Goal: Check status: Check status

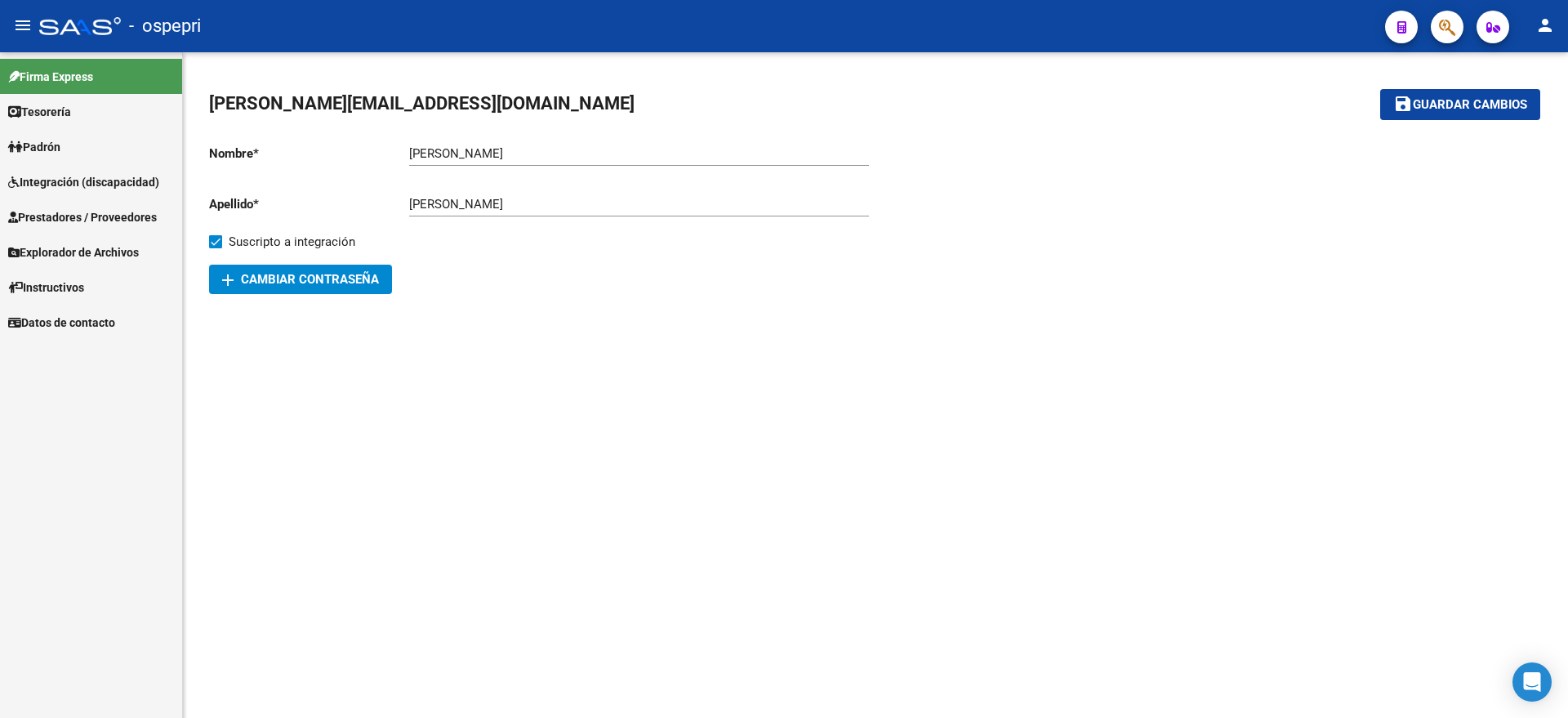
drag, startPoint x: 78, startPoint y: 170, endPoint x: 88, endPoint y: 187, distance: 19.7
click at [79, 172] on link "Integración (discapacidad)" at bounding box center [91, 181] width 182 height 35
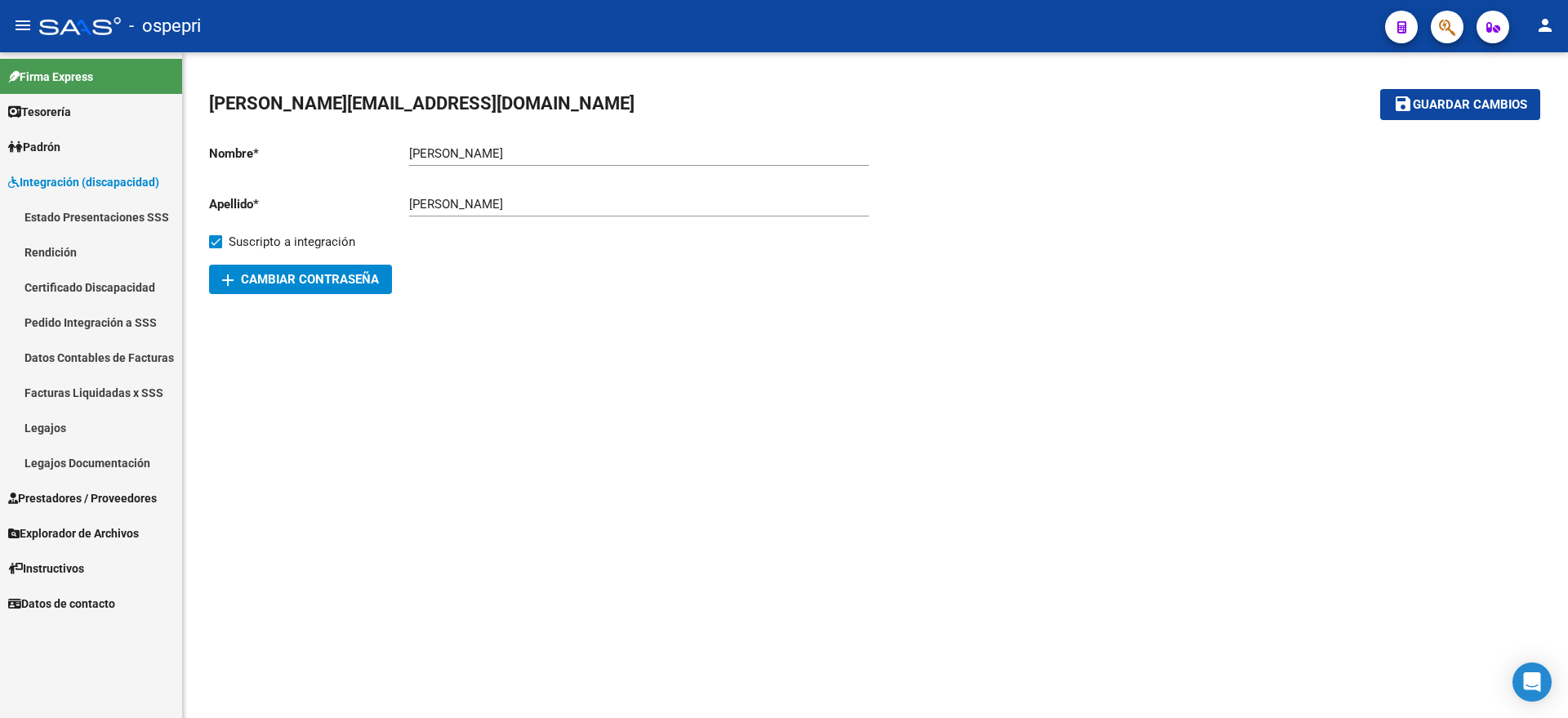
click at [83, 320] on link "Pedido Integración a SSS" at bounding box center [91, 322] width 182 height 35
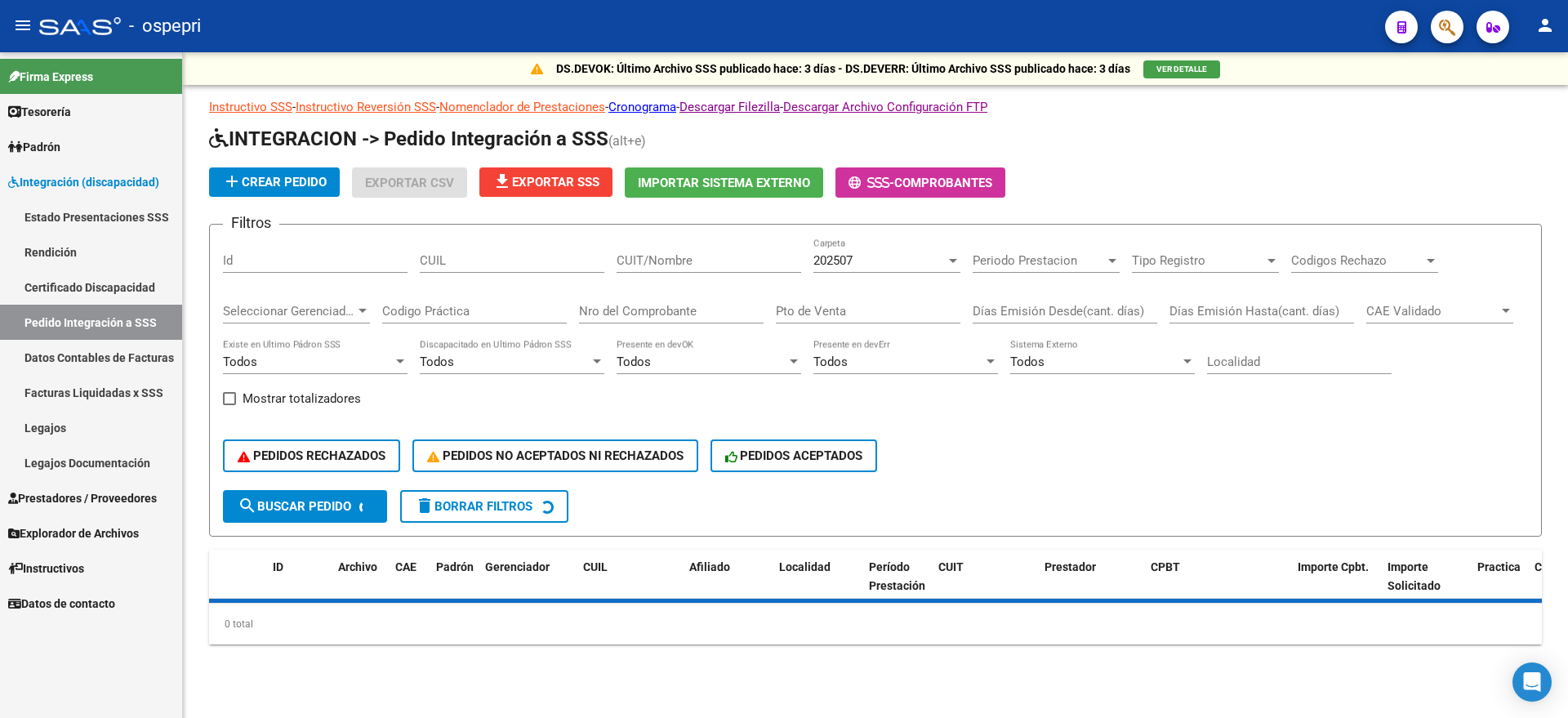
click at [833, 312] on input "Pto de Venta" at bounding box center [868, 311] width 185 height 14
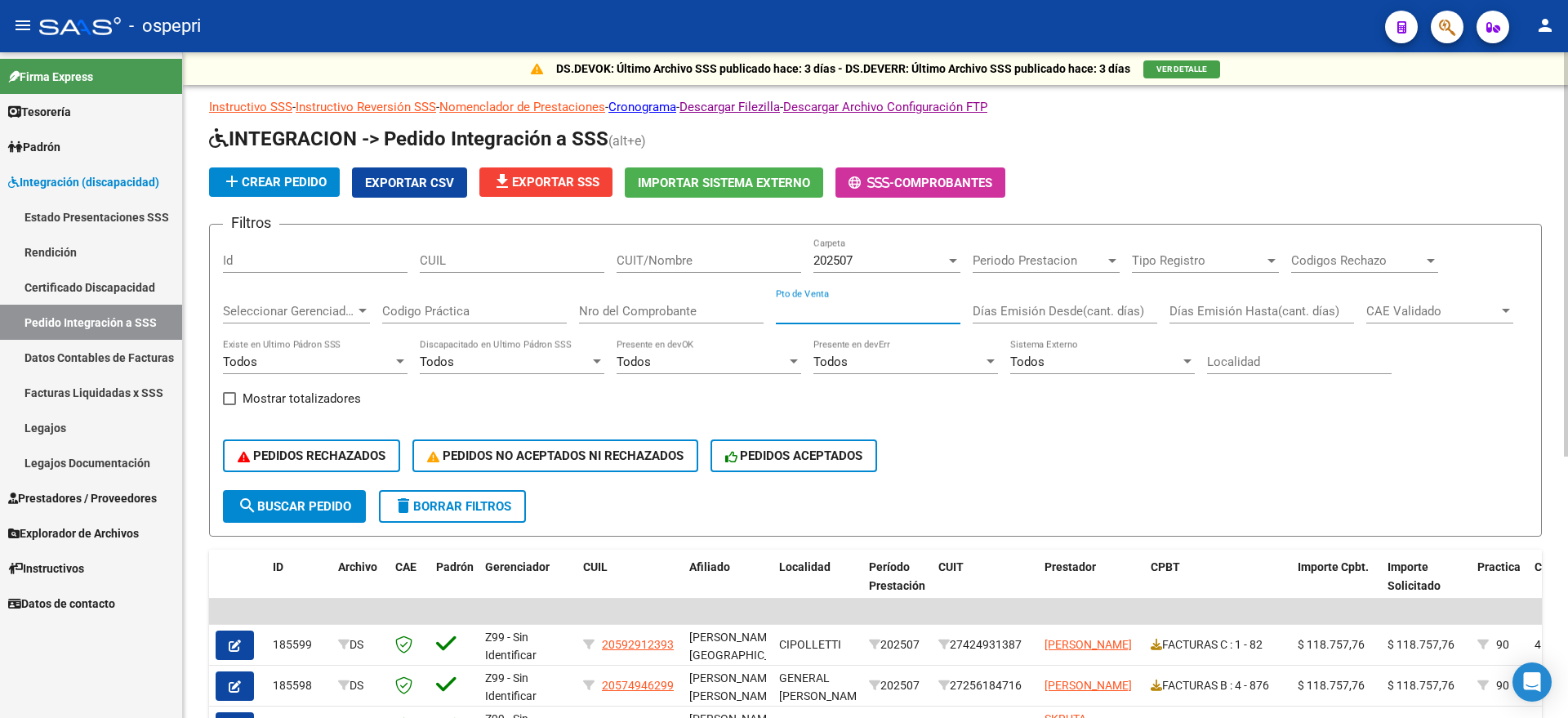
click at [691, 318] on input "Nro del Comprobante" at bounding box center [671, 311] width 185 height 14
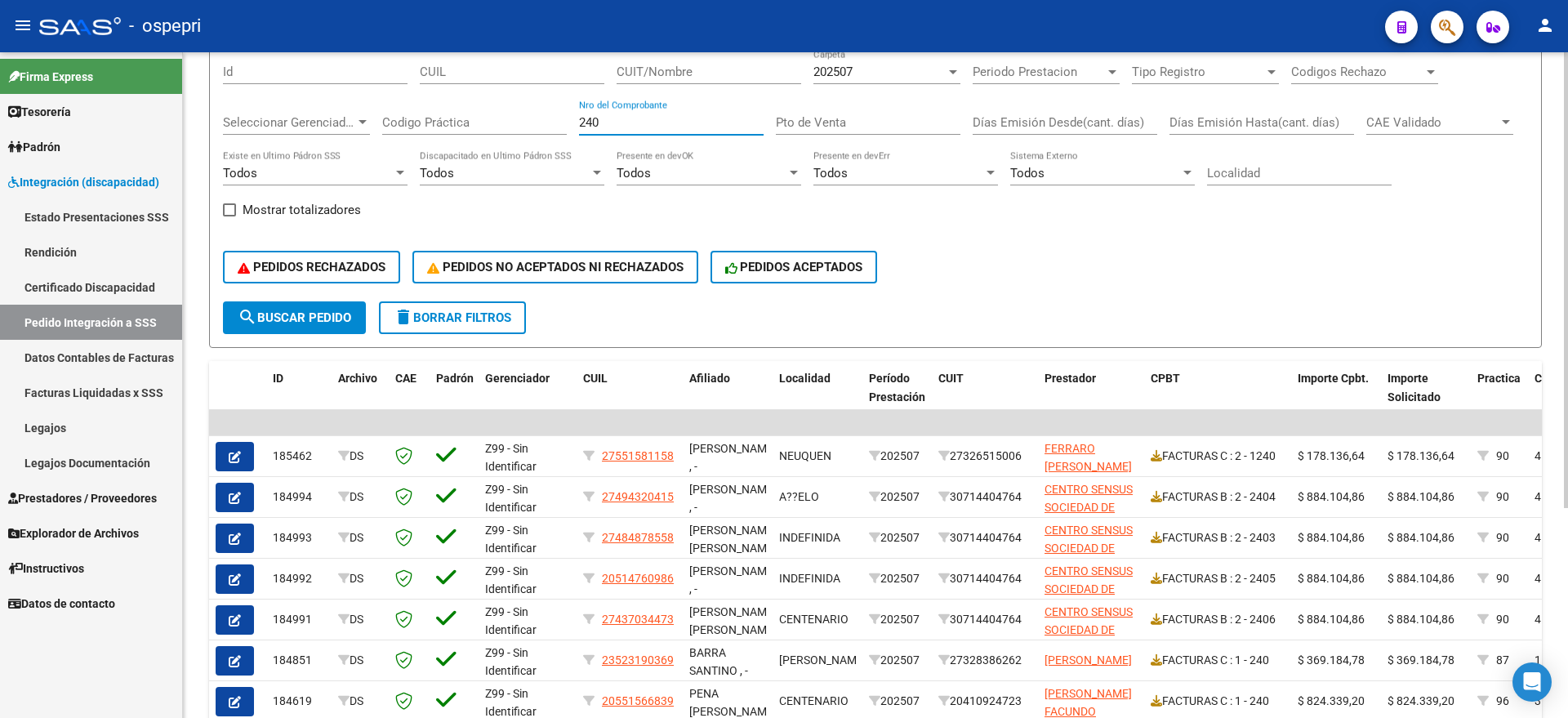
scroll to position [204, 0]
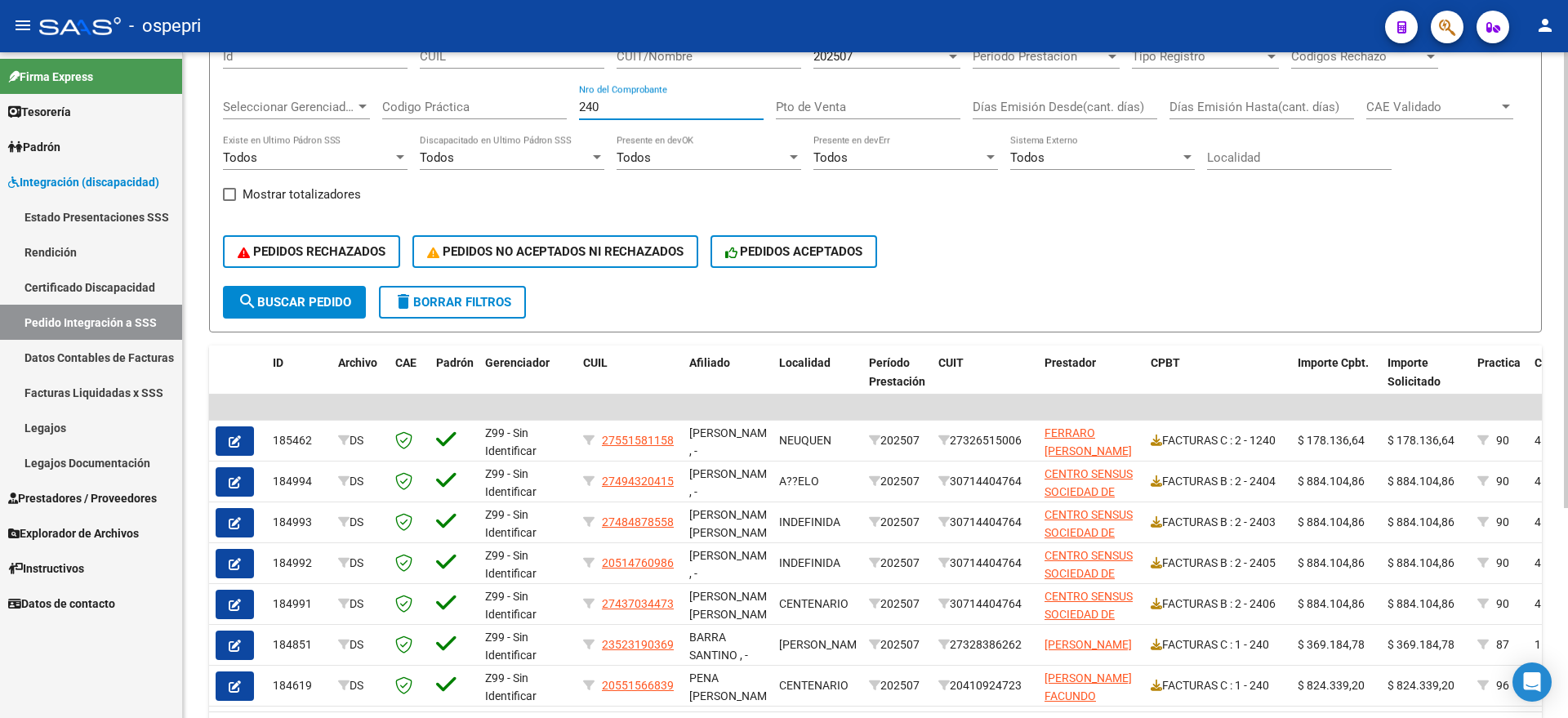
type input "240"
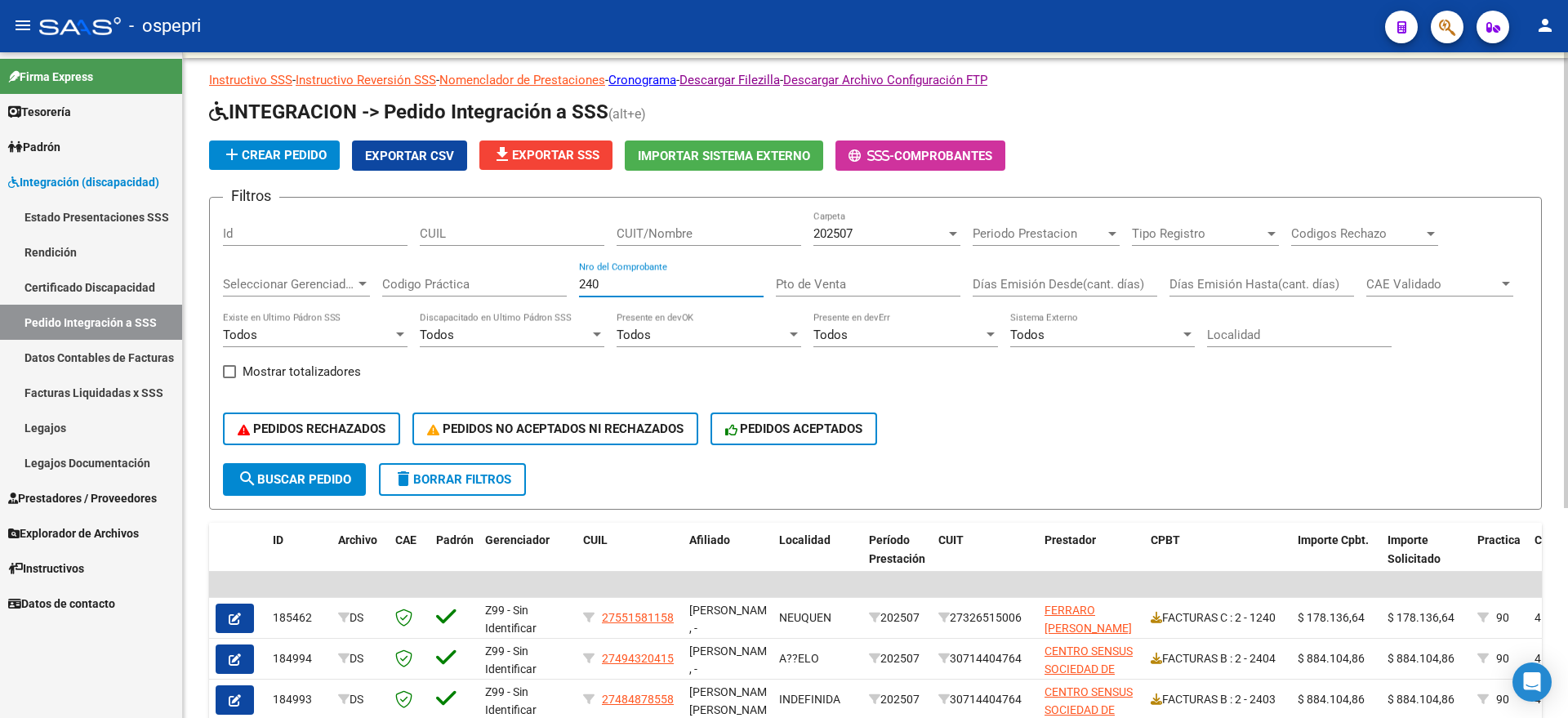
scroll to position [0, 0]
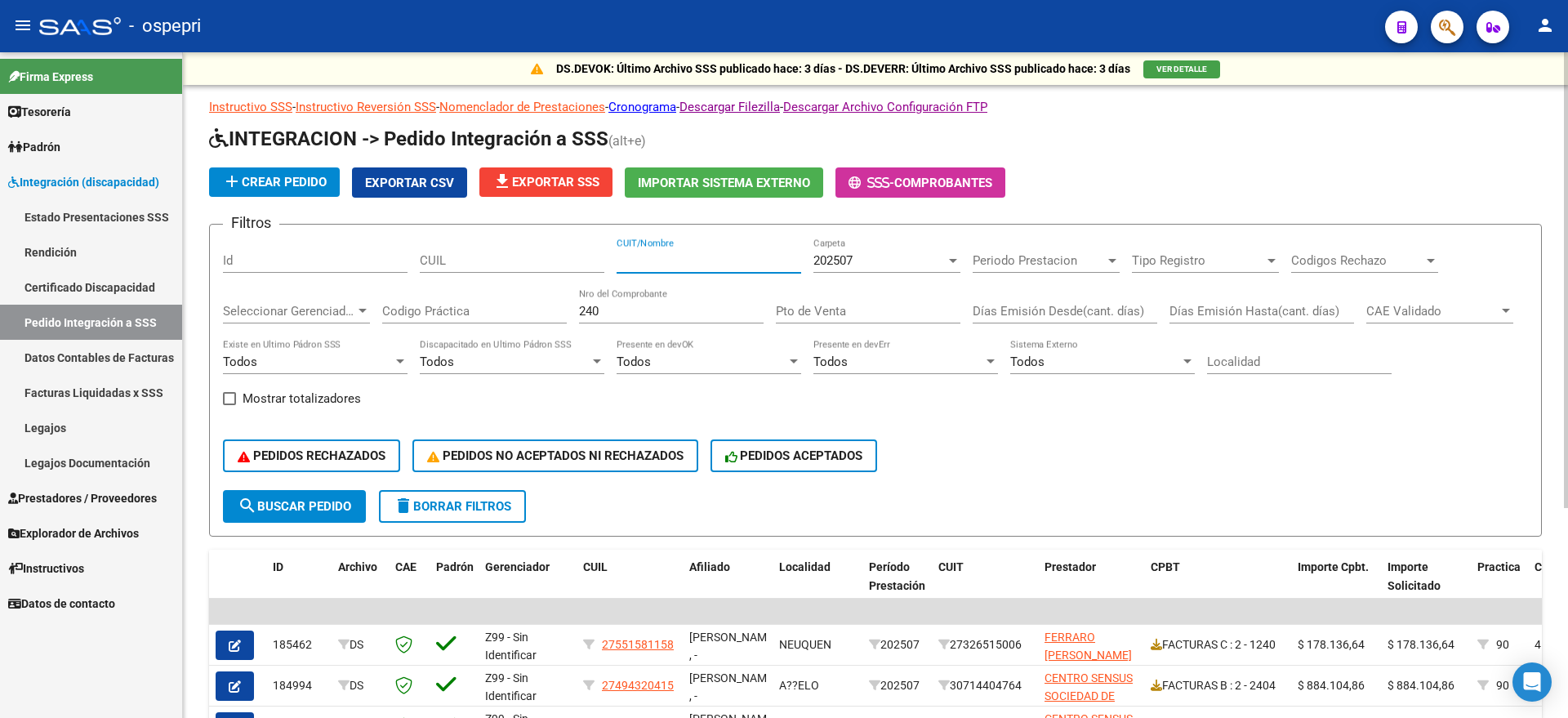
drag, startPoint x: 692, startPoint y: 262, endPoint x: 708, endPoint y: 255, distance: 17.5
click at [695, 262] on input "CUIT/Nombre" at bounding box center [709, 261] width 185 height 14
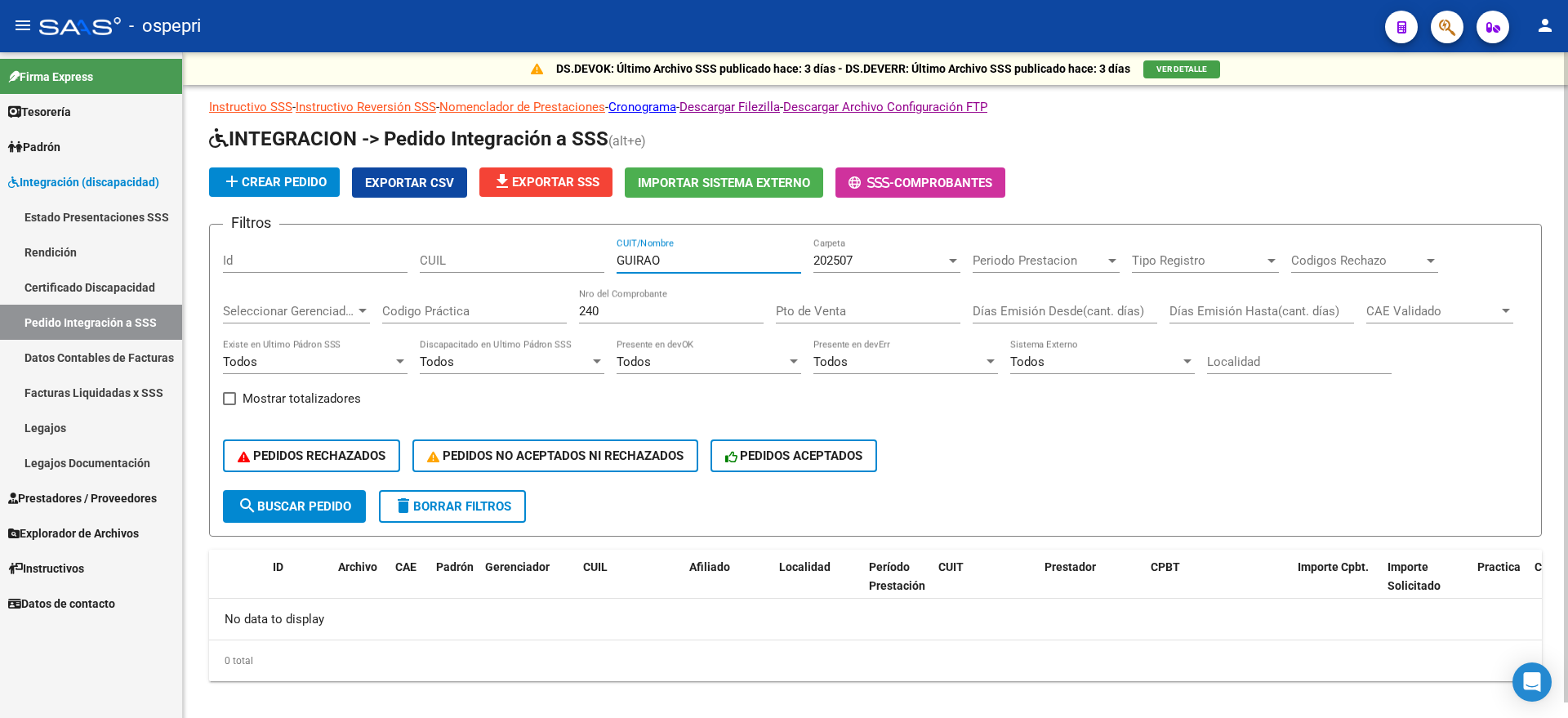
type input "GUIRAO"
click at [858, 267] on div "202507" at bounding box center [879, 261] width 133 height 14
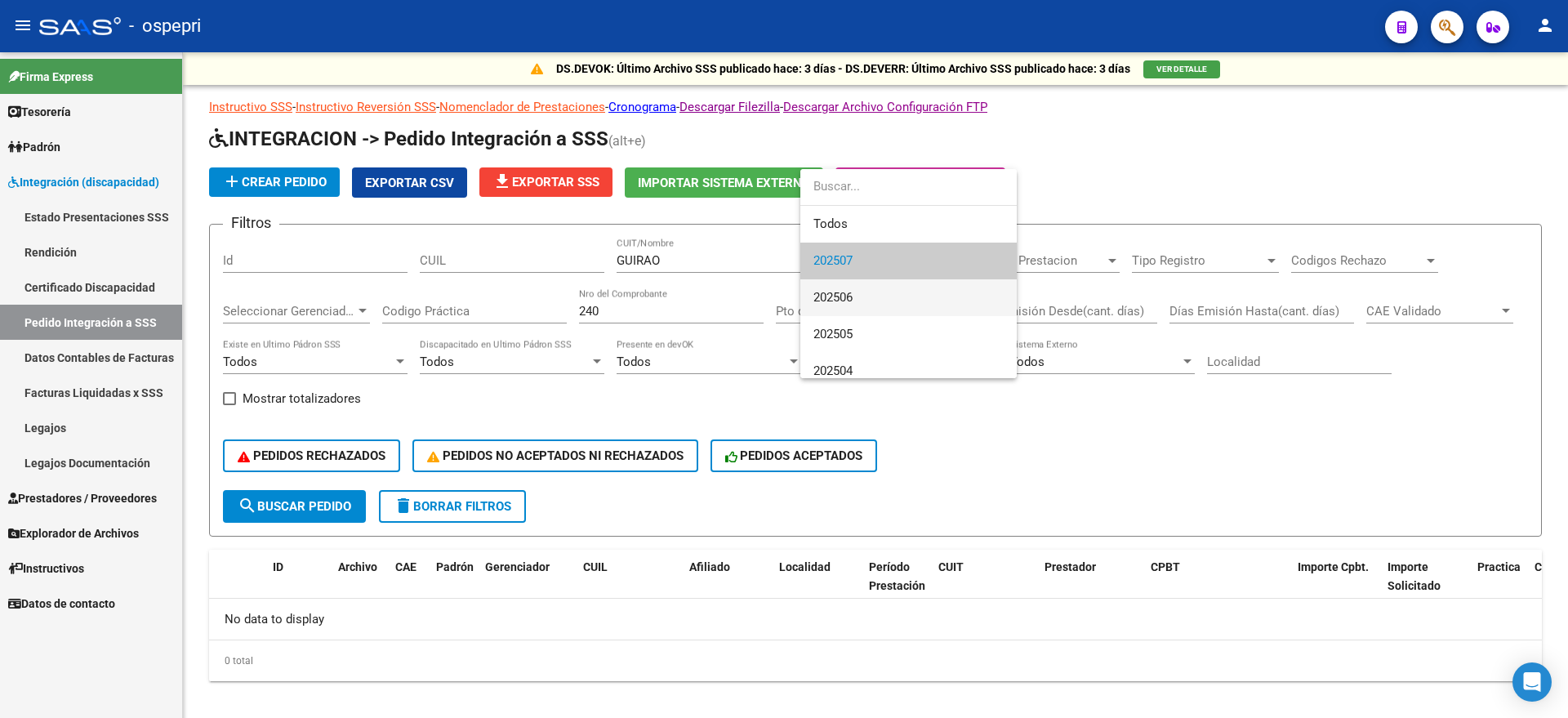
click at [864, 297] on span "202506" at bounding box center [908, 298] width 190 height 37
